Goal: Task Accomplishment & Management: Manage account settings

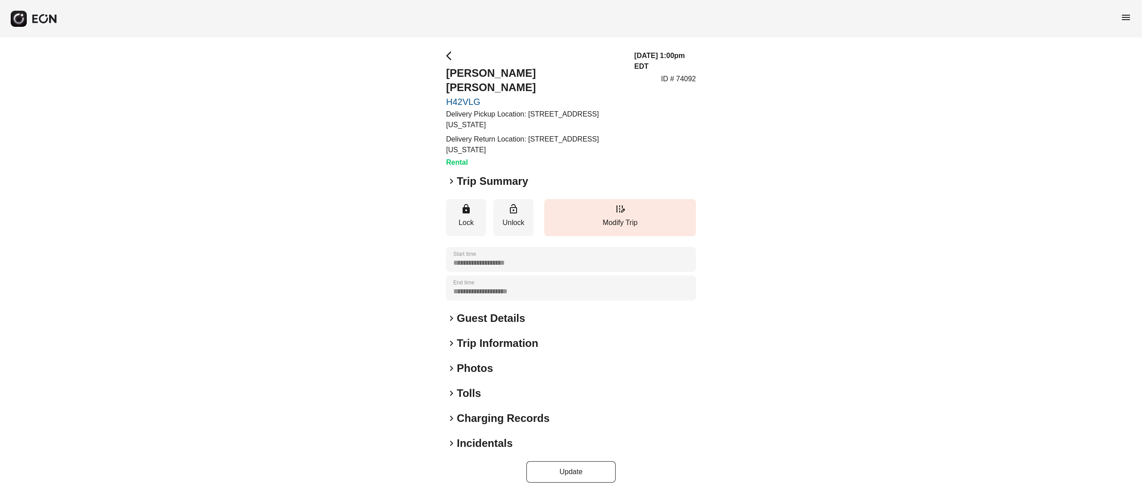
click at [475, 361] on h2 "Photos" at bounding box center [475, 368] width 36 height 14
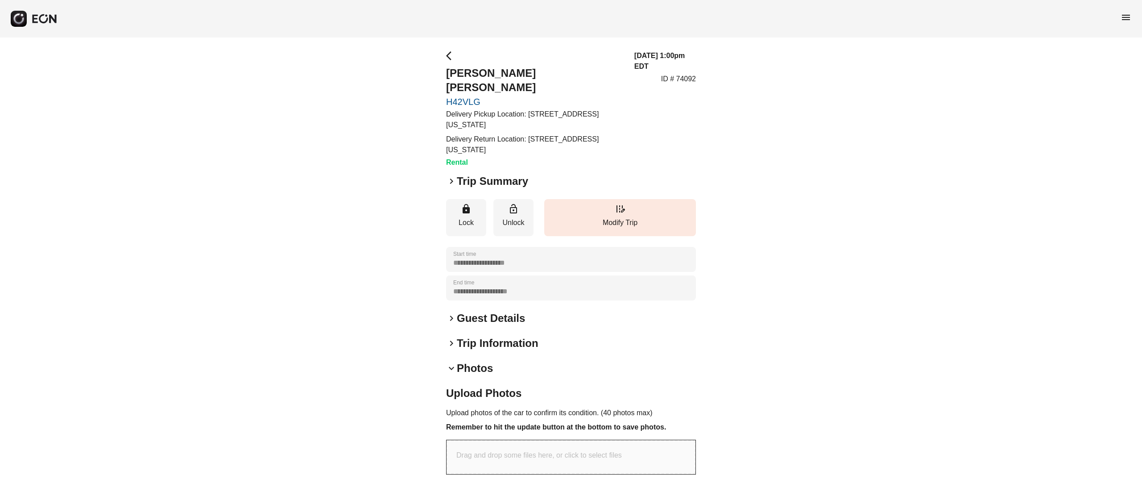
click at [480, 311] on h2 "Guest Details" at bounding box center [491, 318] width 68 height 14
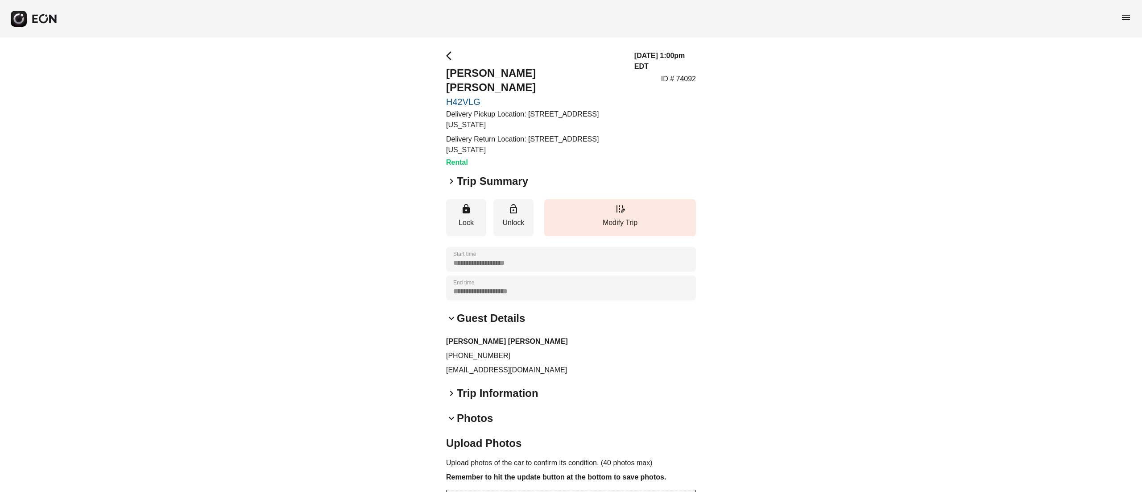
click at [512, 71] on h2 "Ashleigh Tamara Kiven" at bounding box center [535, 80] width 178 height 29
copy h2 "Ashleigh Tamara Kiven"
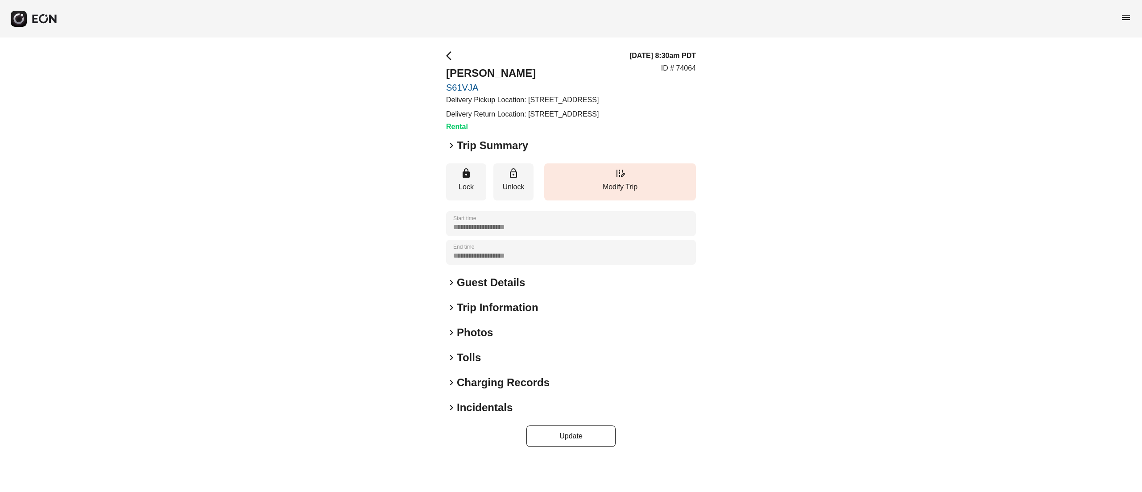
click at [471, 339] on h2 "Photos" at bounding box center [475, 332] width 36 height 14
click at [473, 314] on h2 "Trip Information" at bounding box center [498, 307] width 82 height 14
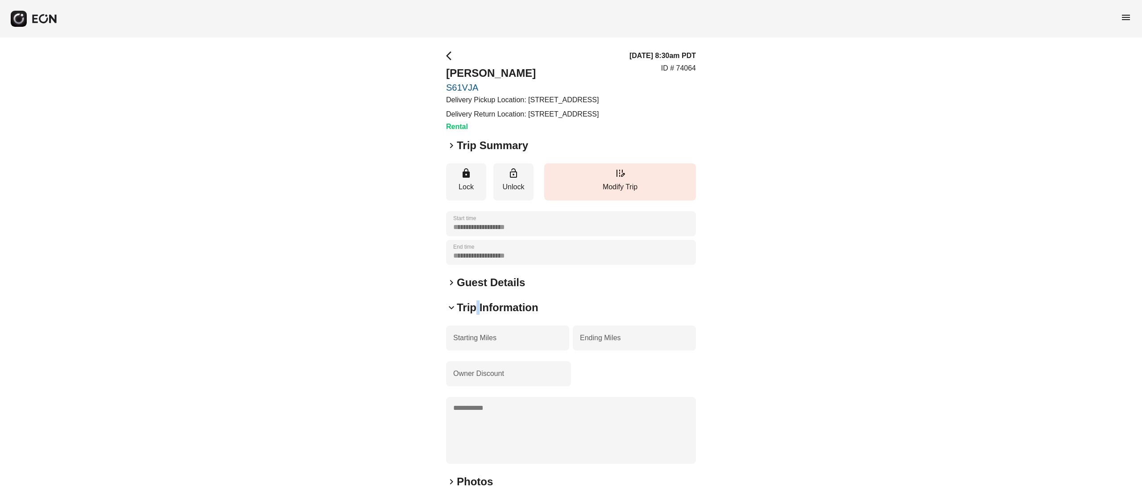
click at [473, 314] on h2 "Trip Information" at bounding box center [498, 307] width 82 height 14
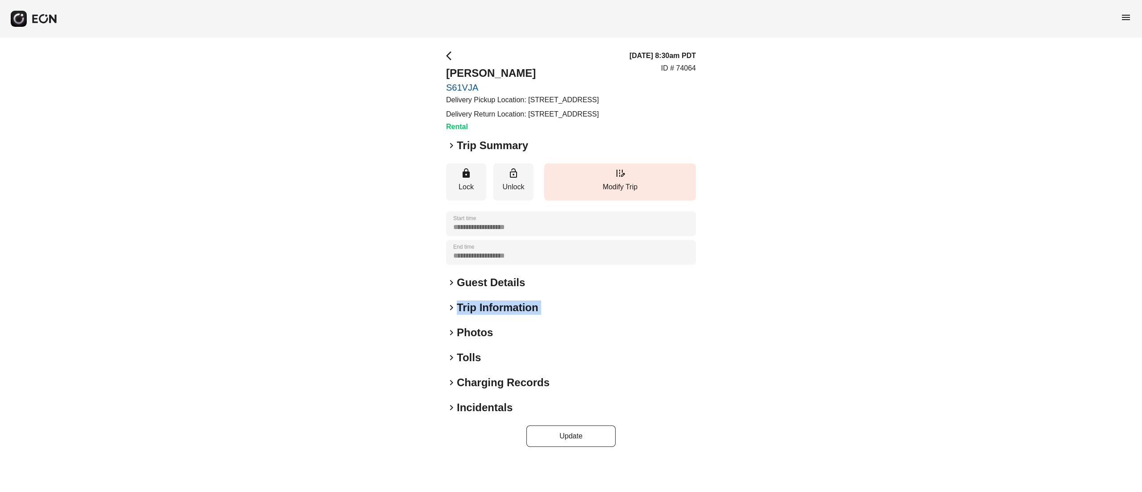
click at [473, 314] on h2 "Trip Information" at bounding box center [498, 307] width 82 height 14
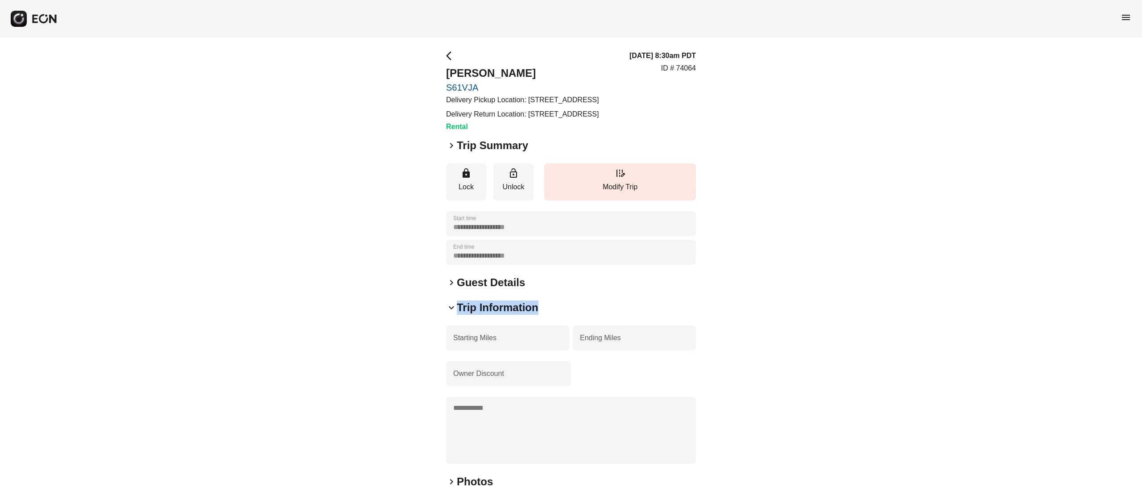
click at [473, 314] on h2 "Trip Information" at bounding box center [498, 307] width 82 height 14
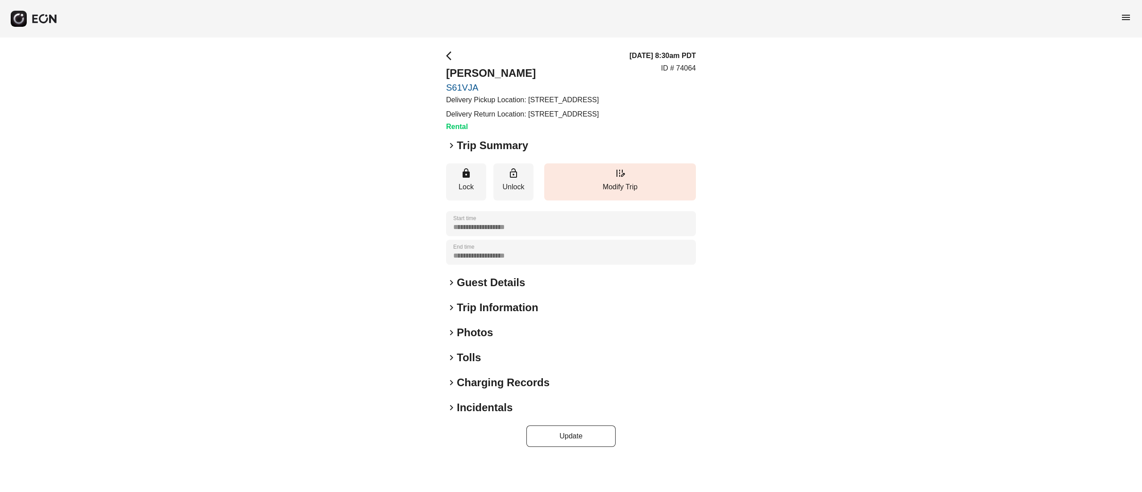
click at [475, 339] on h2 "Photos" at bounding box center [475, 332] width 36 height 14
click at [489, 339] on h2 "Photos" at bounding box center [475, 332] width 36 height 14
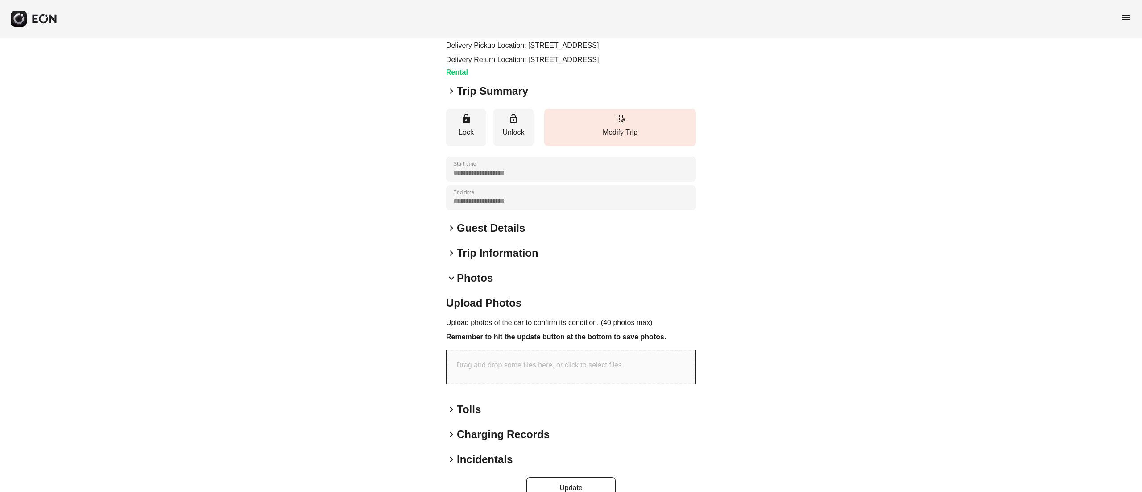
scroll to position [95, 0]
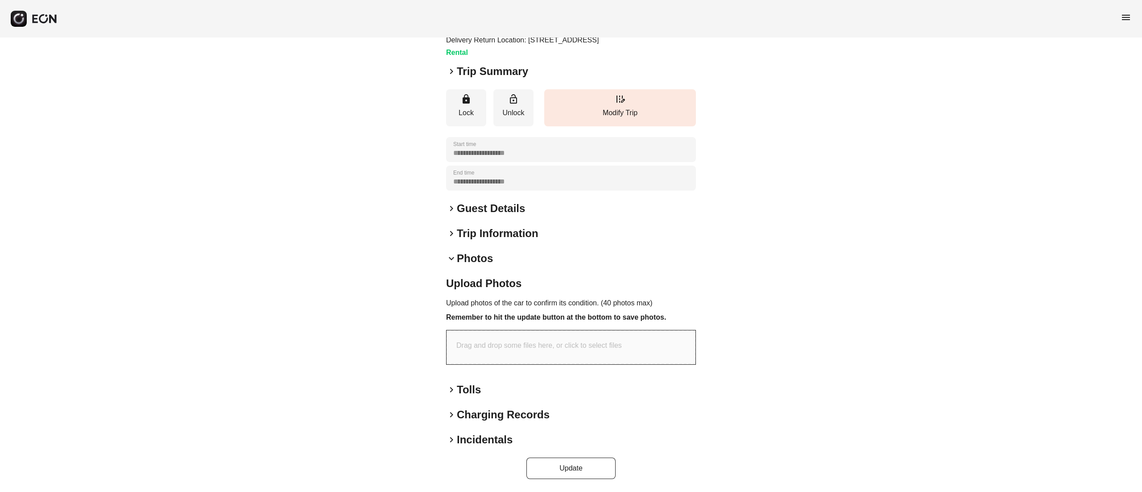
click at [531, 346] on p "Drag and drop some files here, or click to select files" at bounding box center [538, 345] width 165 height 11
type input "**********"
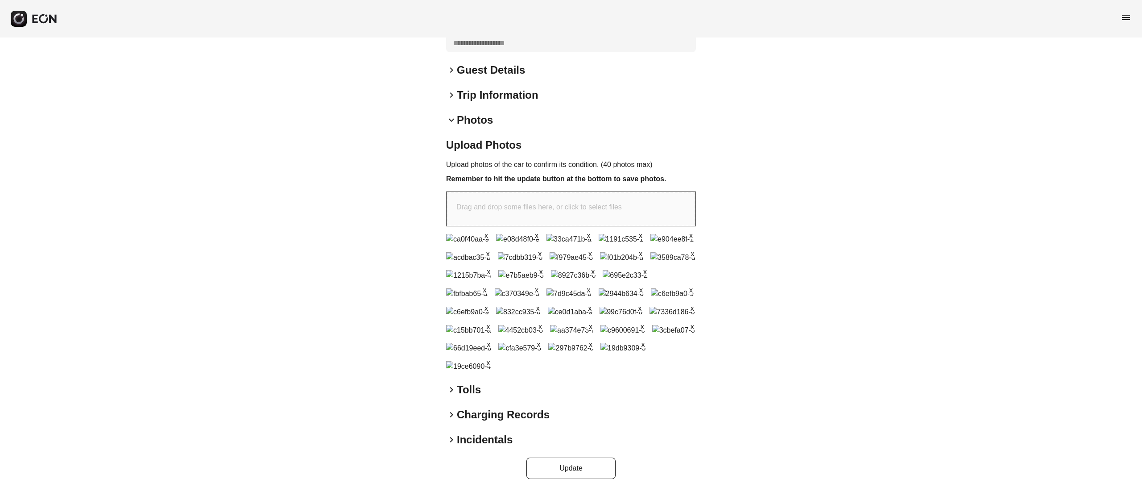
scroll to position [557, 0]
click at [580, 460] on button "Update" at bounding box center [570, 467] width 89 height 21
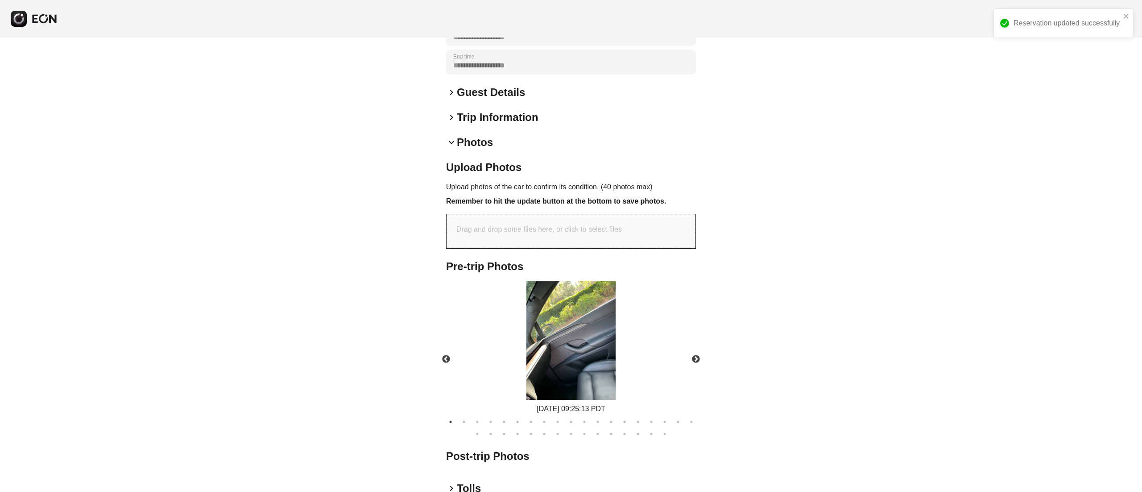
scroll to position [0, 0]
